Goal: Task Accomplishment & Management: Complete application form

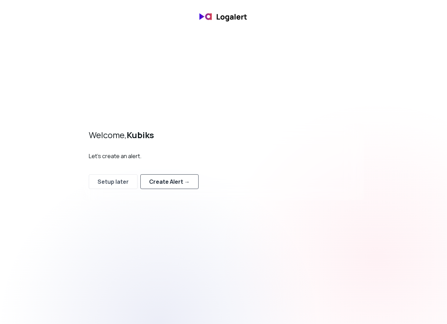
click at [164, 184] on div "Create Alert →" at bounding box center [169, 181] width 41 height 8
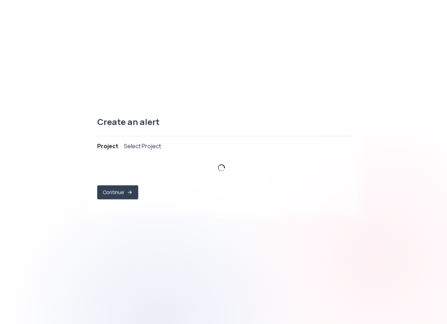
select select "prj_Jzzwu83SZOFDdpfRQz8VYUkvYf06"
click at [142, 164] on div "demo-nextjs-app ," at bounding box center [219, 167] width 235 height 13
click at [338, 167] on button "Vercel Project demo-nextjs-app ," at bounding box center [223, 168] width 252 height 20
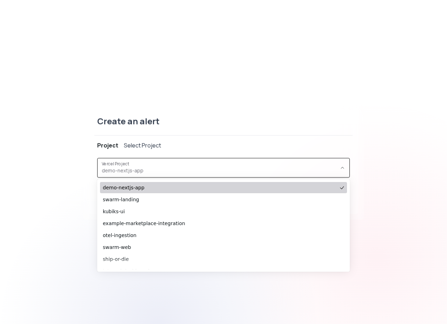
click at [164, 185] on span "demo-nextjs-app" at bounding box center [220, 187] width 234 height 7
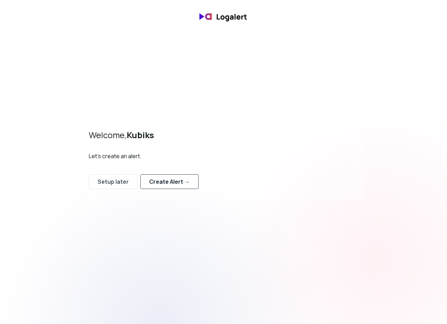
click at [170, 181] on div "Create Alert →" at bounding box center [169, 181] width 41 height 8
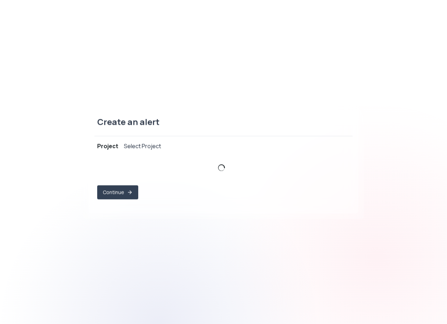
select select "prj_Jzzwu83SZOFDdpfRQz8VYUkvYf06"
click at [105, 161] on label "Vercel Project" at bounding box center [117, 164] width 30 height 6
click at [120, 197] on button "Continue" at bounding box center [118, 193] width 40 height 14
select select "message"
select select "CONTAINS"
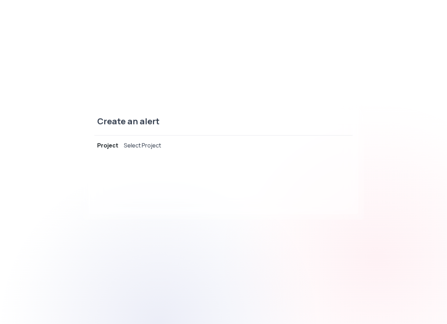
select select "OR"
select select "message"
select select "CONTAINS"
select select "AND"
select select "source"
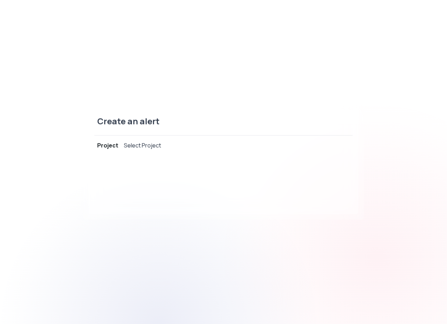
select select "NOT_EQUALS"
select select "build"
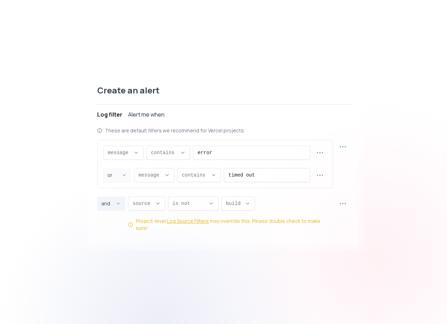
scroll to position [7, 0]
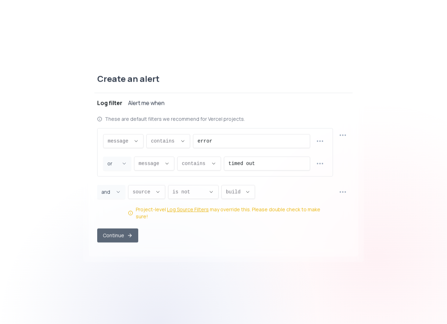
click at [106, 230] on button "Continue" at bounding box center [117, 236] width 41 height 14
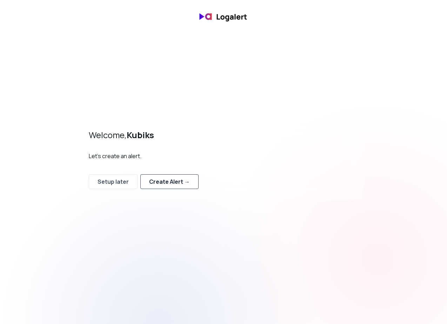
click at [144, 187] on button "Create Alert →" at bounding box center [169, 181] width 58 height 15
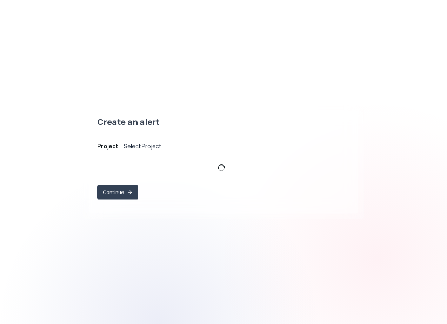
select select "prj_Jzzwu83SZOFDdpfRQz8VYUkvYf06"
click at [128, 192] on icon "button" at bounding box center [130, 193] width 6 height 6
select select "message"
select select "CONTAINS"
select select "OR"
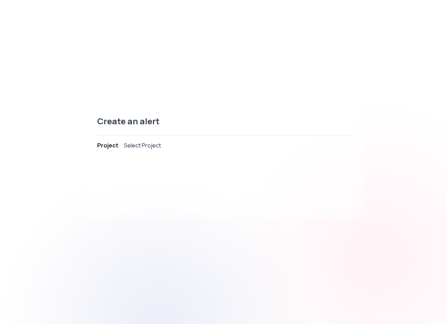
select select "message"
select select "CONTAINS"
select select "AND"
select select "source"
select select "NOT_EQUALS"
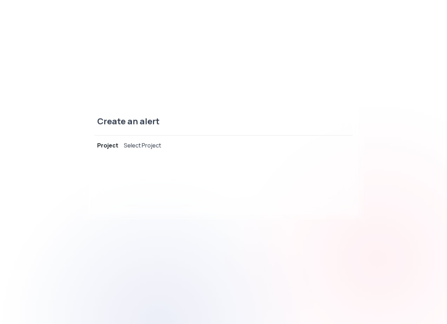
select select "build"
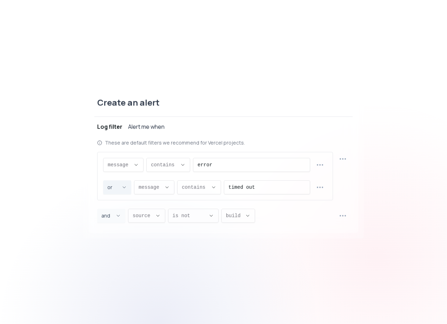
scroll to position [7, 0]
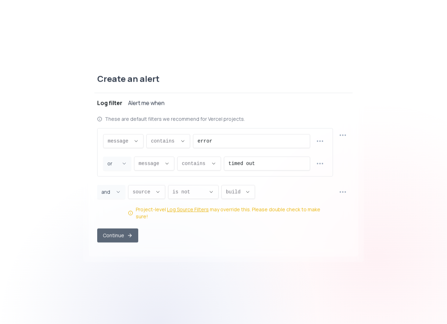
click at [102, 232] on button "Continue" at bounding box center [117, 236] width 41 height 14
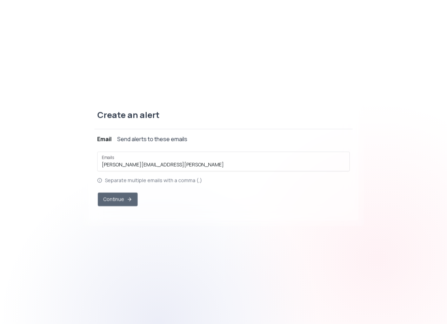
click at [110, 195] on button "Continue" at bounding box center [118, 200] width 40 height 14
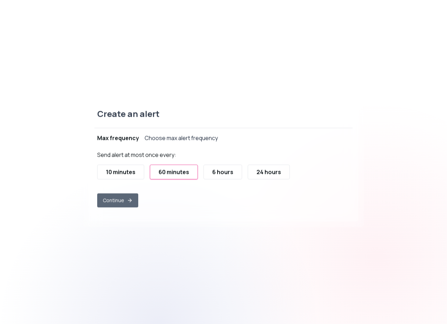
click at [109, 201] on button "Continue" at bounding box center [117, 201] width 41 height 14
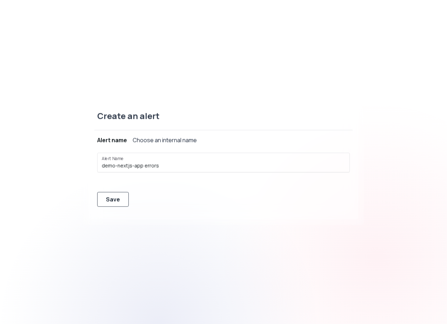
click at [108, 203] on div "Save" at bounding box center [113, 199] width 14 height 8
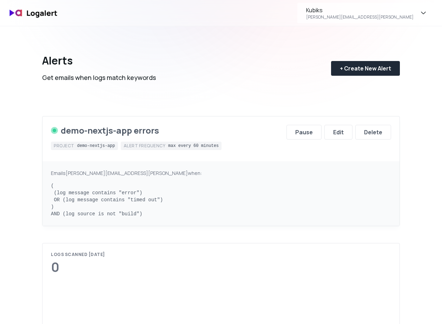
click at [223, 105] on div "Alerts Get emails when logs match keywords + Create New Alert demo-nextjs-app e…" at bounding box center [220, 126] width 357 height 200
click at [383, 15] on div "[PERSON_NAME][EMAIL_ADDRESS][PERSON_NAME]" at bounding box center [359, 17] width 107 height 6
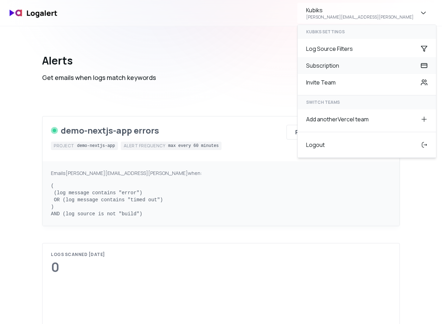
click at [361, 68] on div "Subscription" at bounding box center [366, 65] width 138 height 17
